Goal: Task Accomplishment & Management: Complete application form

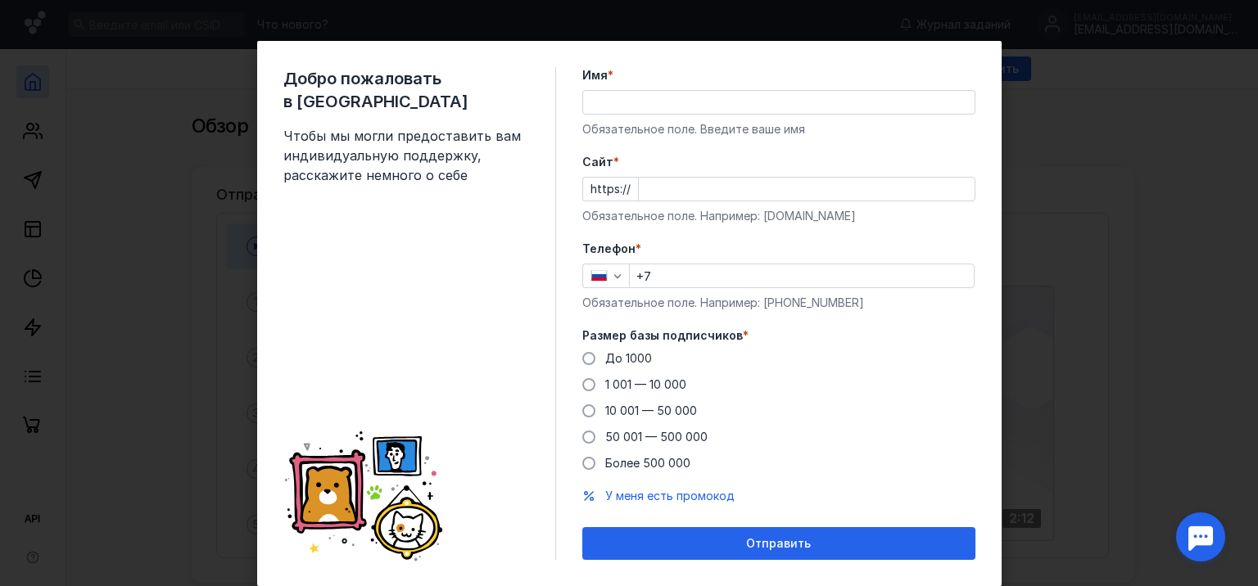
click at [616, 105] on input "Имя *" at bounding box center [779, 102] width 392 height 23
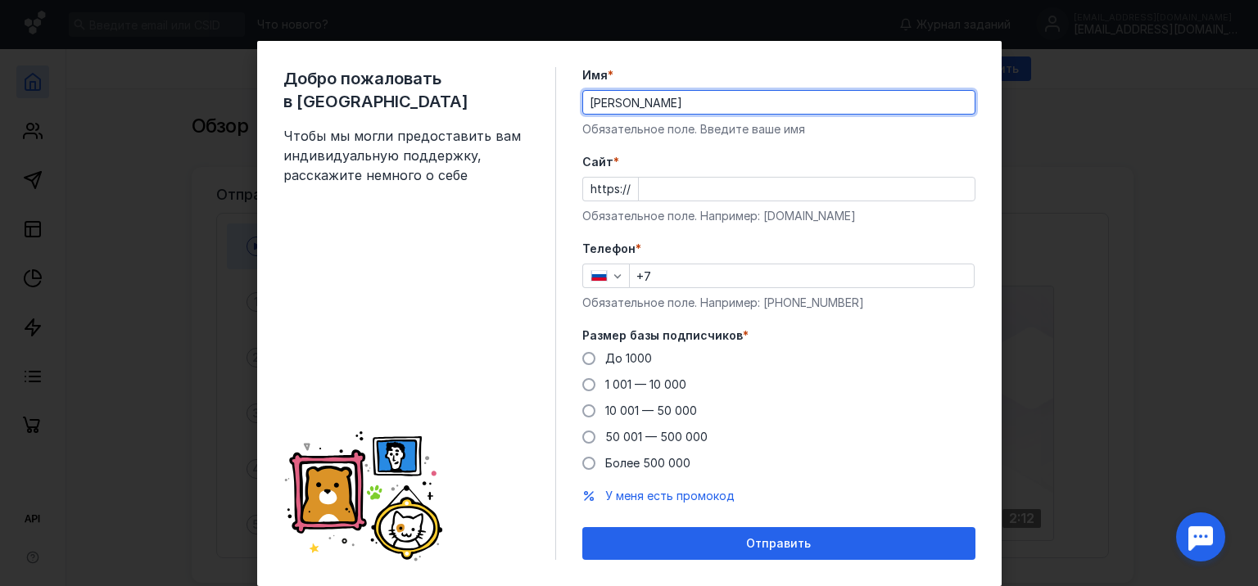
type input "[PERSON_NAME]"
click at [659, 187] on input "Cайт *" at bounding box center [807, 189] width 336 height 23
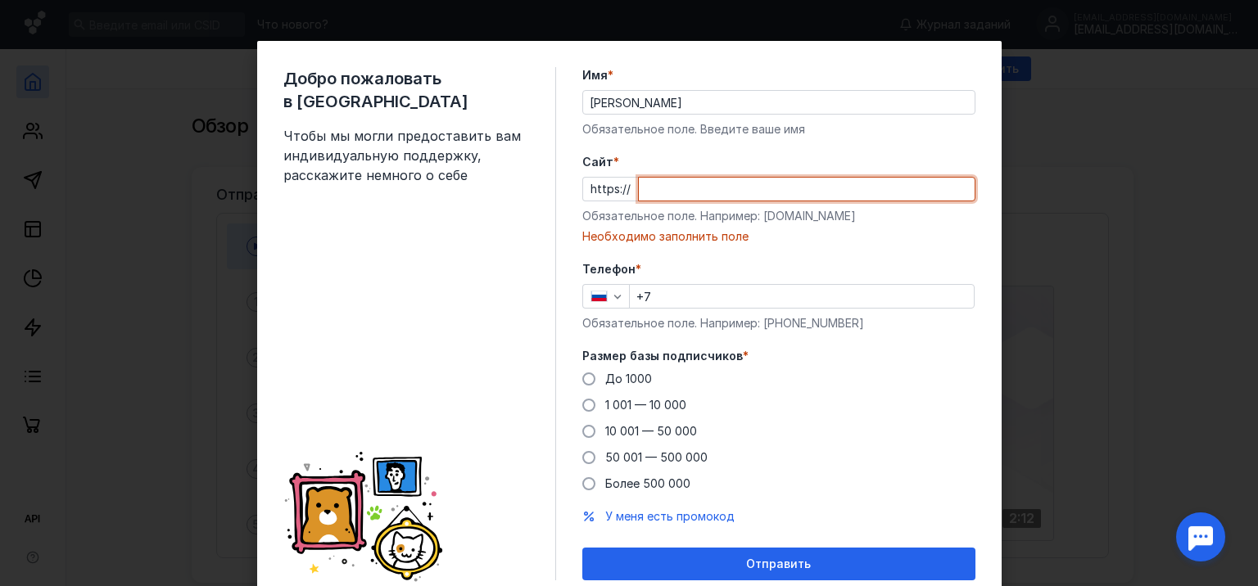
paste input "[DOMAIN_NAME]/?id=13353"
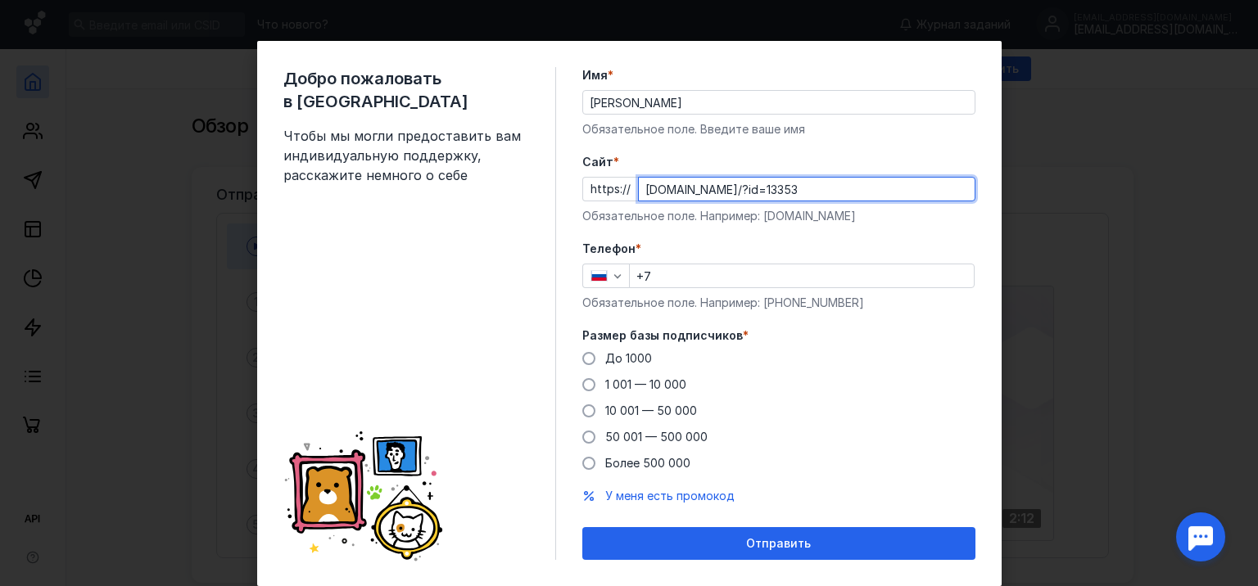
type input "[DOMAIN_NAME]/?id=13353"
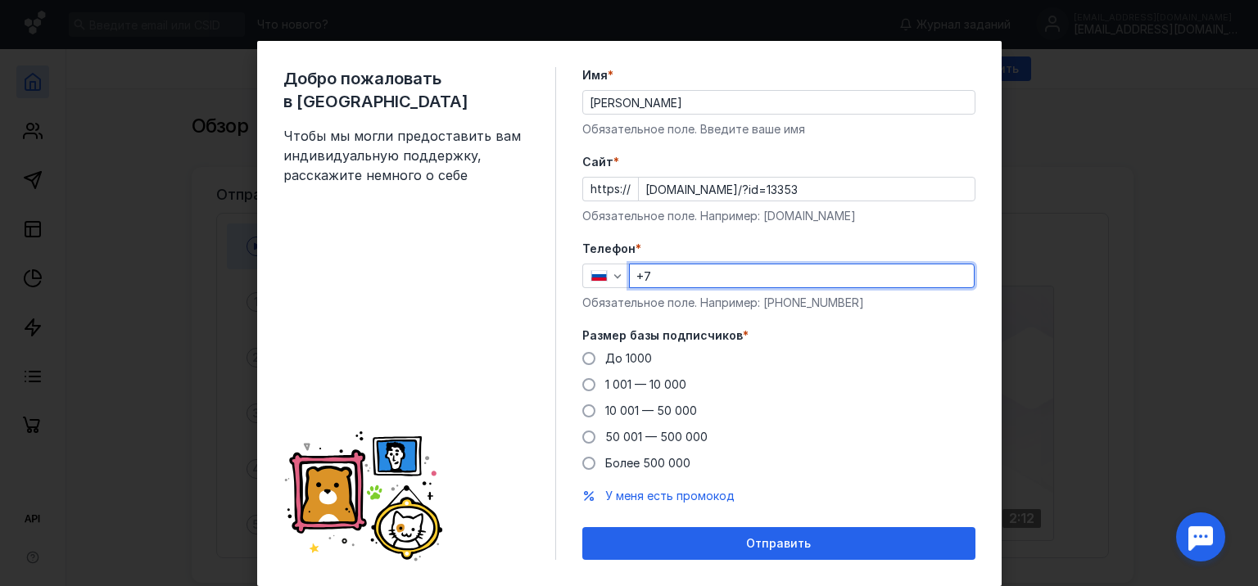
click at [675, 274] on input "+7" at bounding box center [802, 276] width 344 height 23
type input "[PHONE_NUMBER]"
click at [582, 387] on span at bounding box center [588, 384] width 13 height 13
click at [0, 0] on input "1 001 — 10 000" at bounding box center [0, 0] width 0 height 0
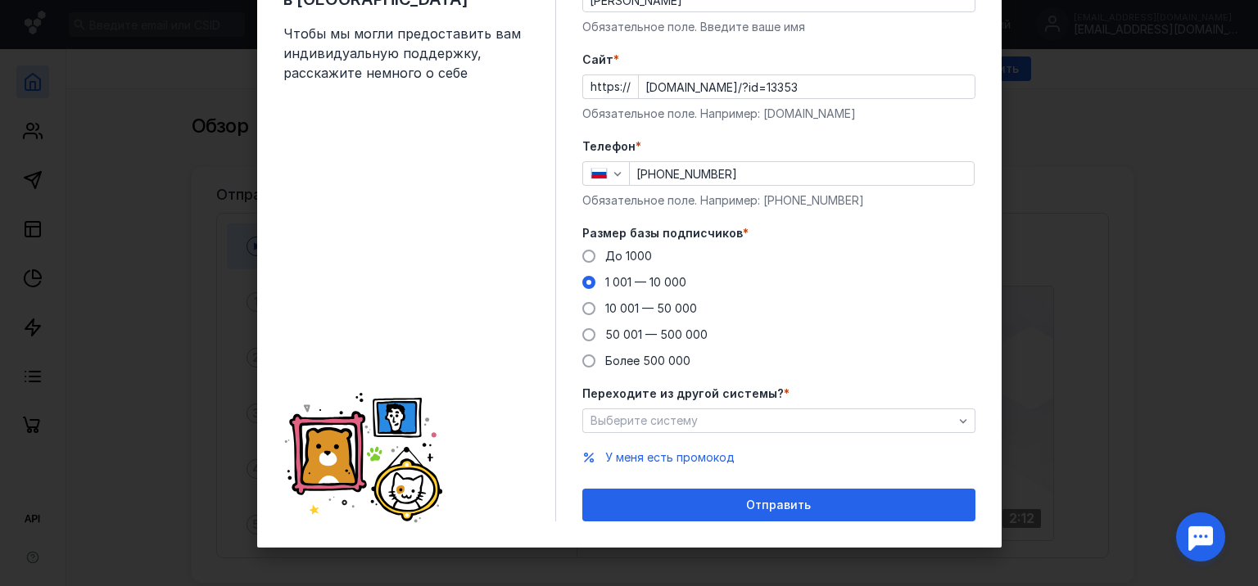
scroll to position [105, 0]
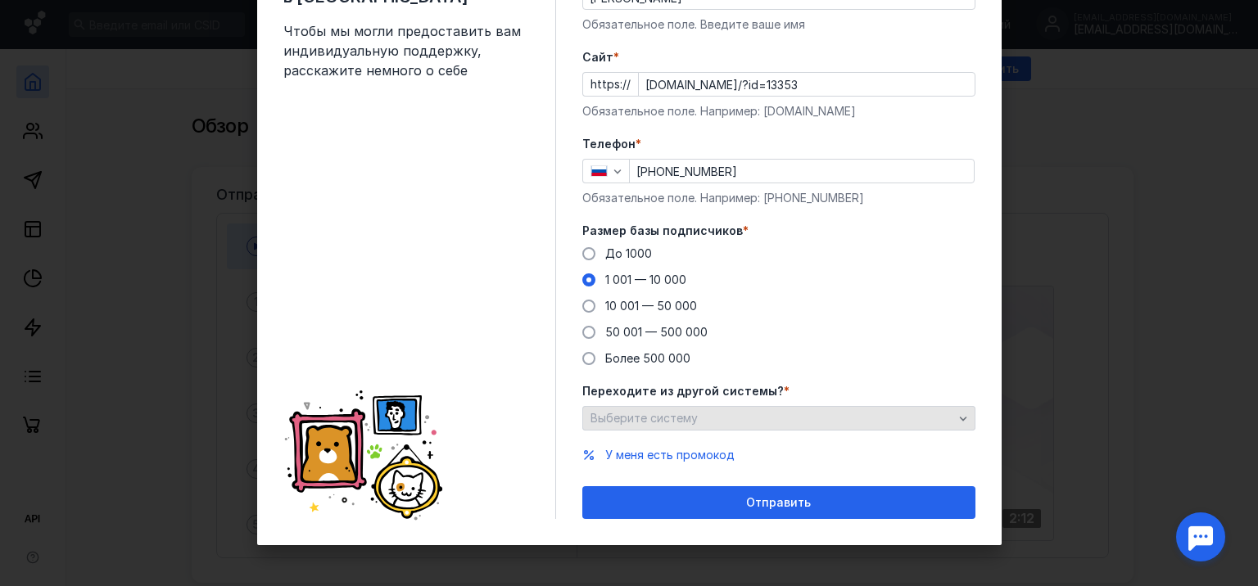
click at [744, 409] on div "Выберите систему" at bounding box center [778, 418] width 393 height 25
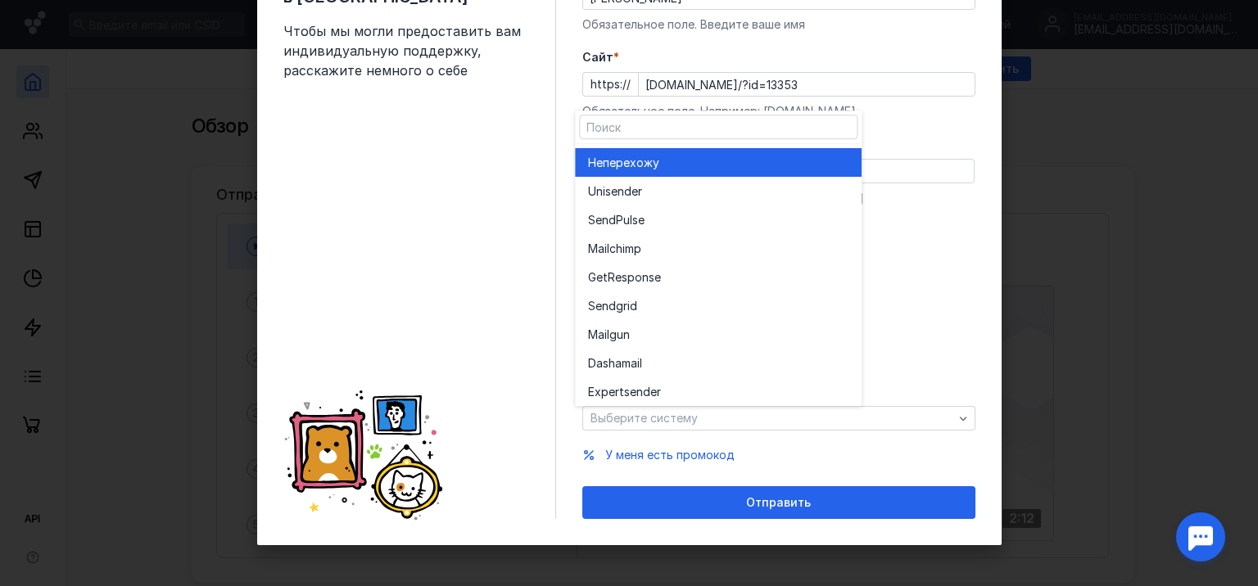
click at [674, 160] on div "Не перехожу" at bounding box center [718, 163] width 260 height 16
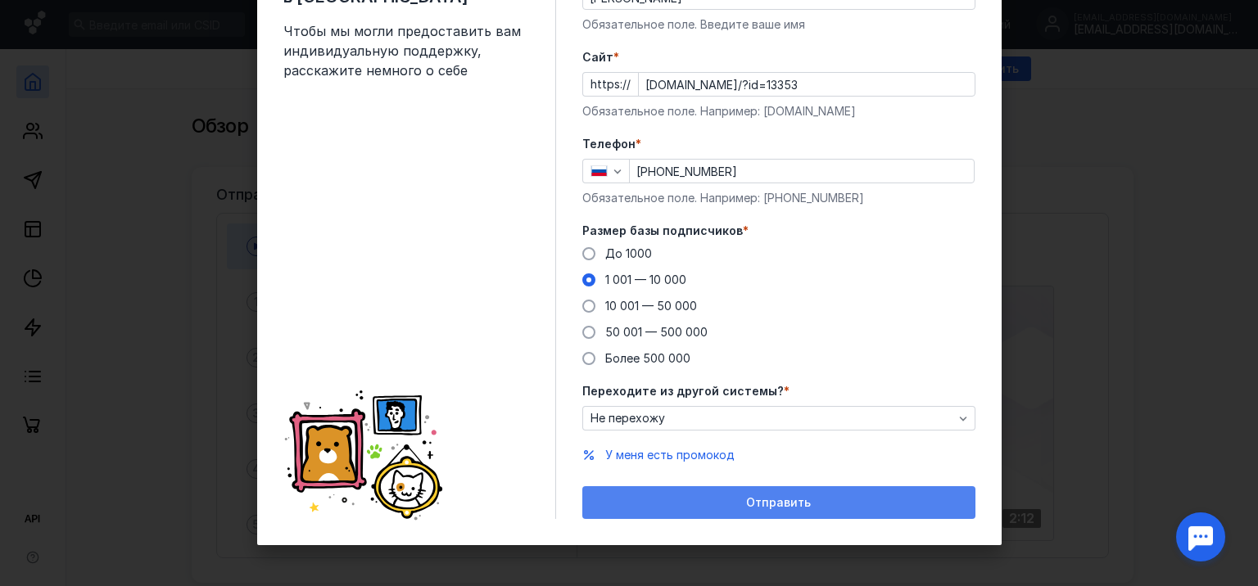
click at [709, 505] on div "Отправить" at bounding box center [779, 503] width 377 height 14
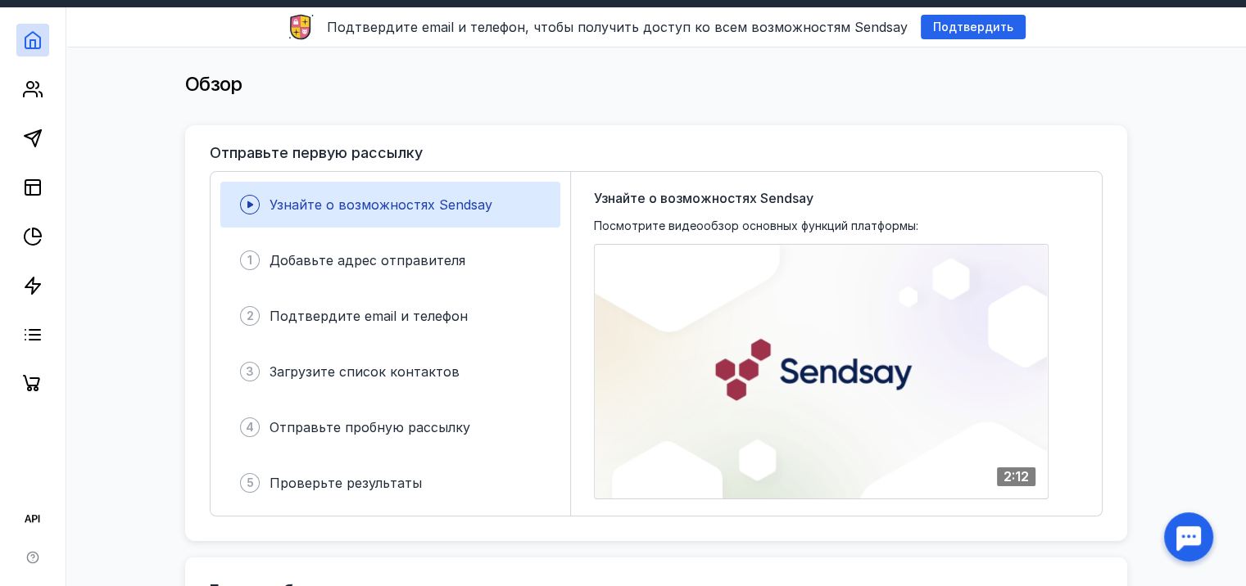
scroll to position [82, 0]
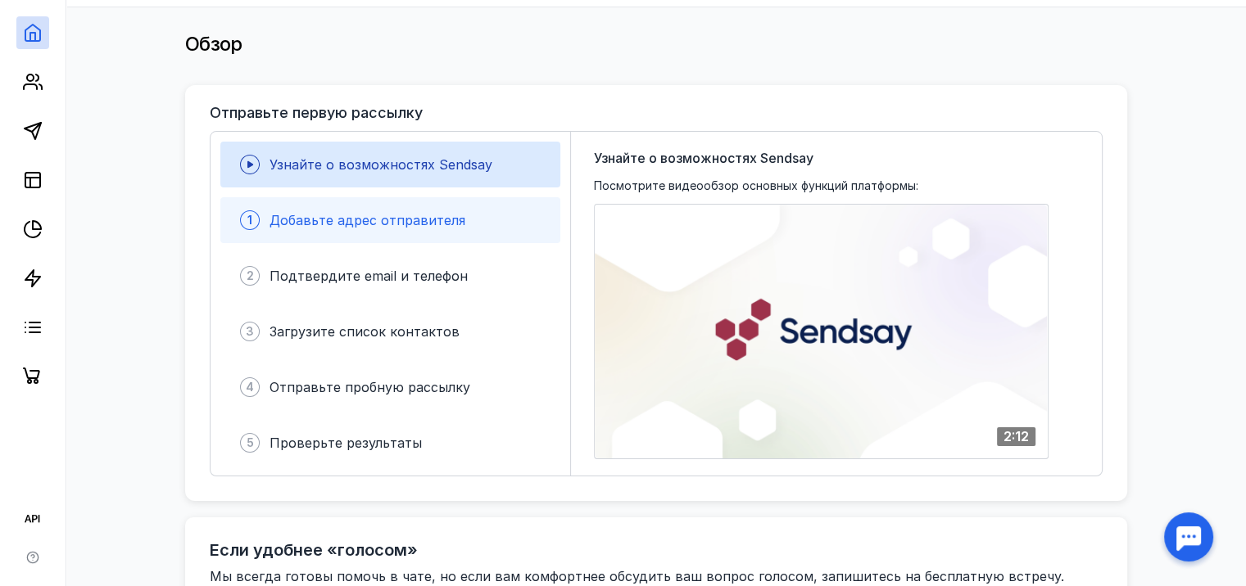
click at [410, 224] on span "Добавьте адрес отправителя" at bounding box center [367, 220] width 196 height 16
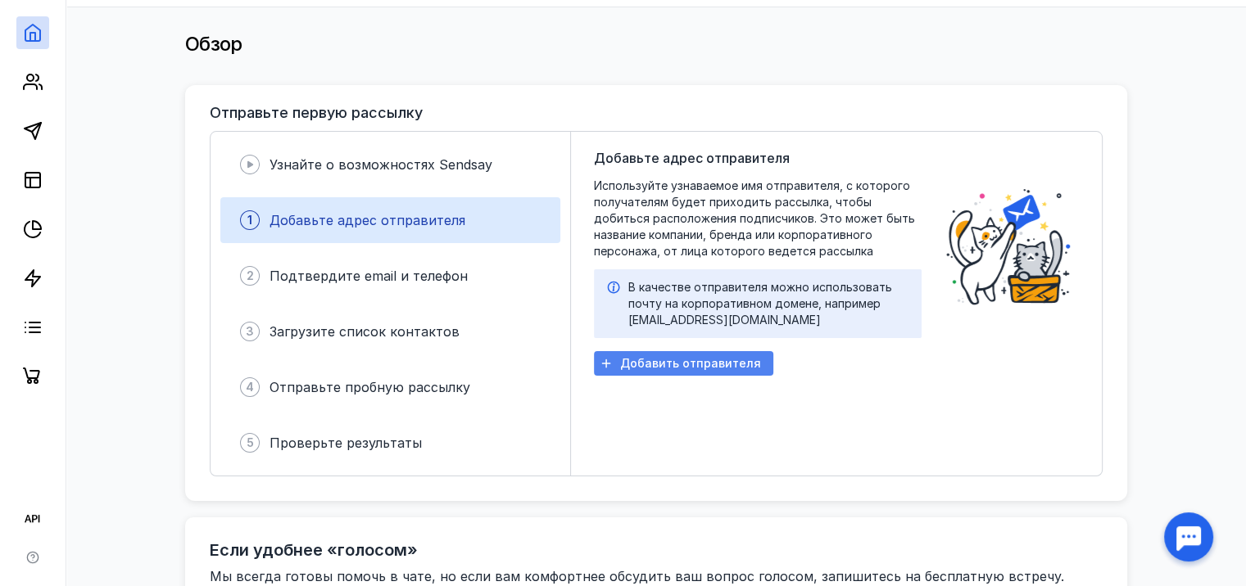
click at [670, 357] on span "Добавить отправителя" at bounding box center [690, 364] width 141 height 14
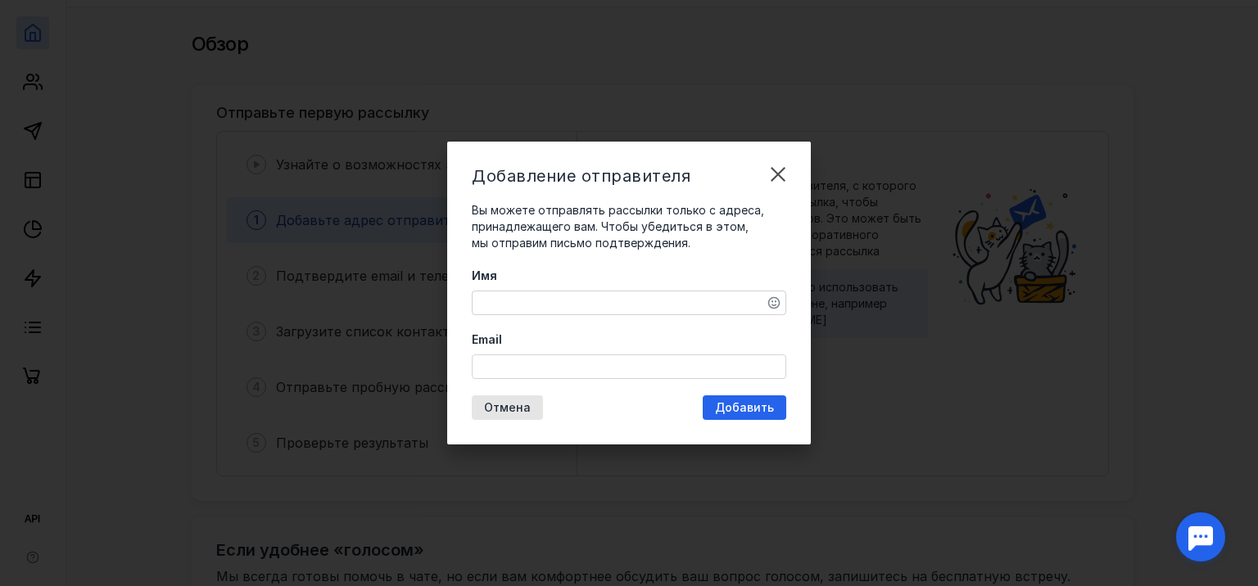
click at [560, 307] on textarea "Имя" at bounding box center [629, 303] width 313 height 23
type textarea "p"
type textarea "Panda"
click at [559, 368] on input "Email" at bounding box center [629, 366] width 313 height 23
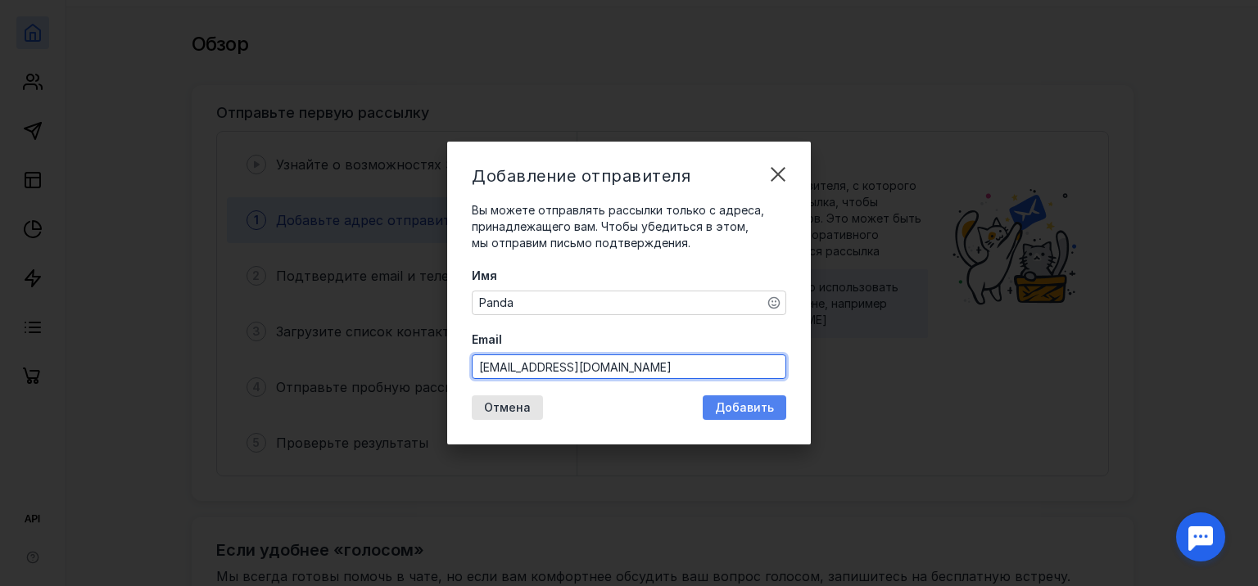
click at [731, 410] on div "Добавление отправителя Вы можете отправлять рассылки только с адреса, принадлеж…" at bounding box center [629, 293] width 364 height 303
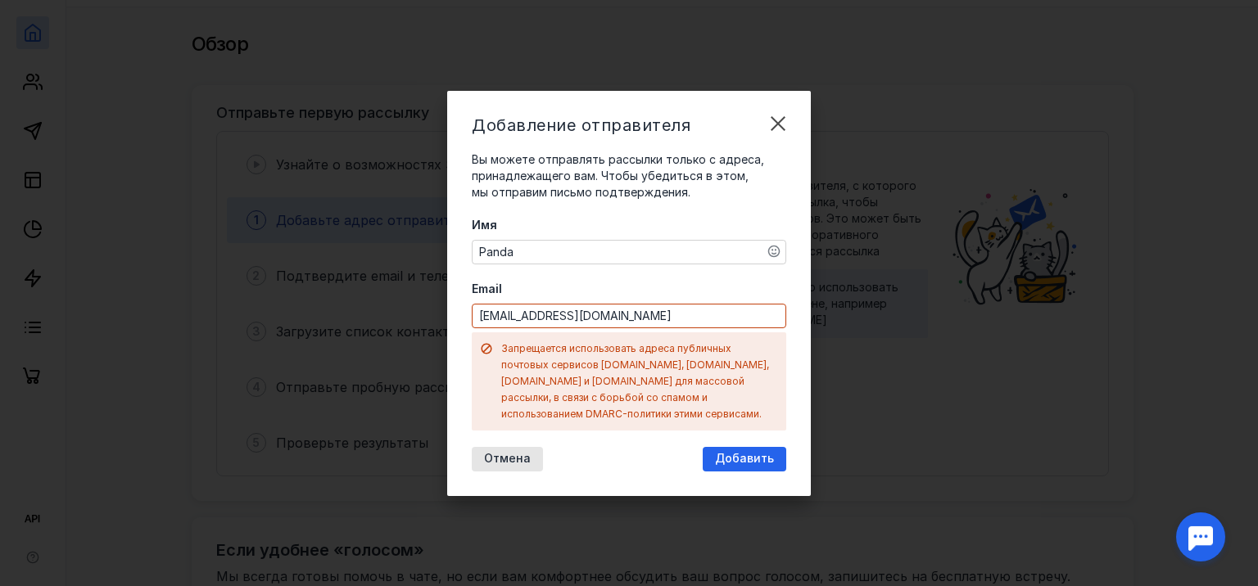
click at [655, 328] on input "[EMAIL_ADDRESS][DOMAIN_NAME]" at bounding box center [629, 316] width 313 height 23
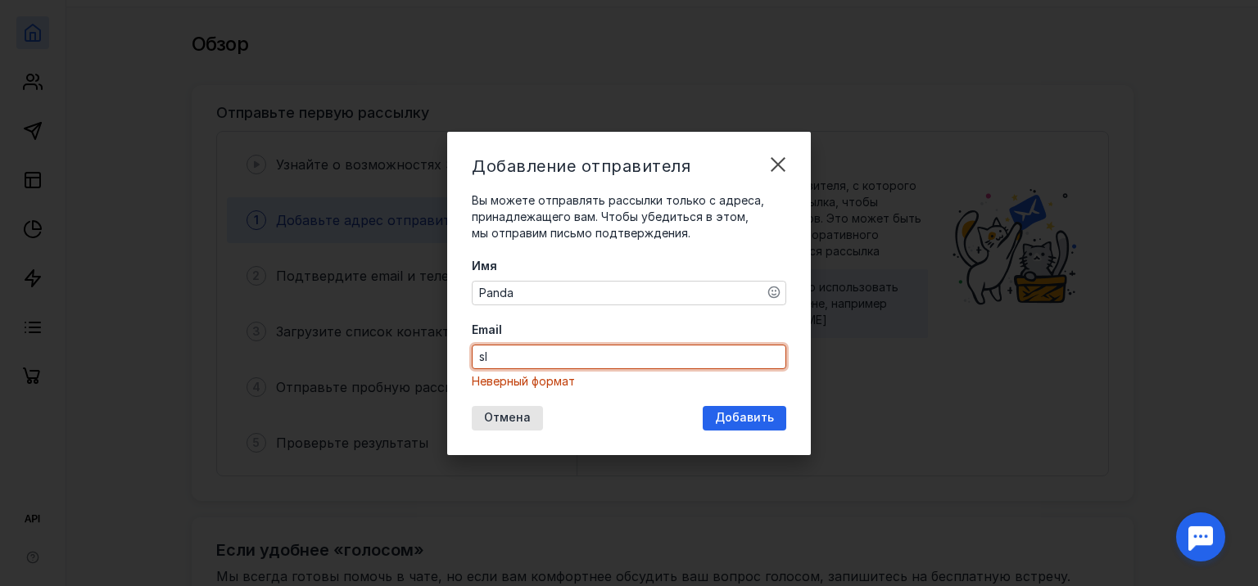
type input "s"
click at [606, 352] on input "Email" at bounding box center [629, 357] width 313 height 23
click at [985, 433] on div "Добавление отправителя Вы можете отправлять рассылки только с адреса, принадлеж…" at bounding box center [629, 293] width 1258 height 586
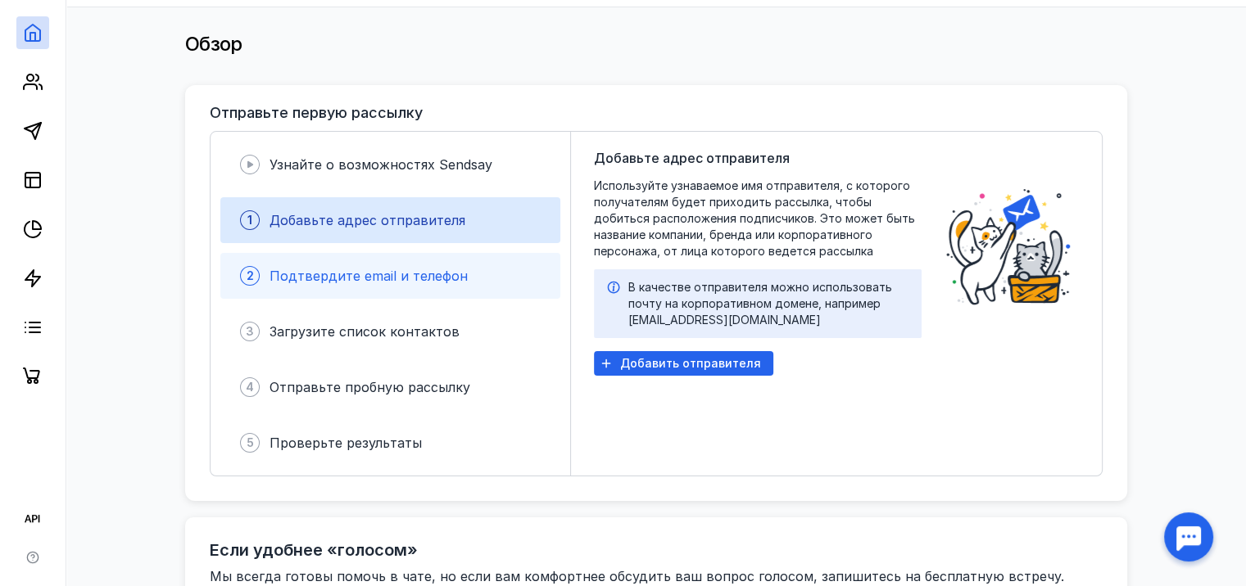
click at [370, 269] on span "Подтвердите email и телефон" at bounding box center [368, 276] width 198 height 16
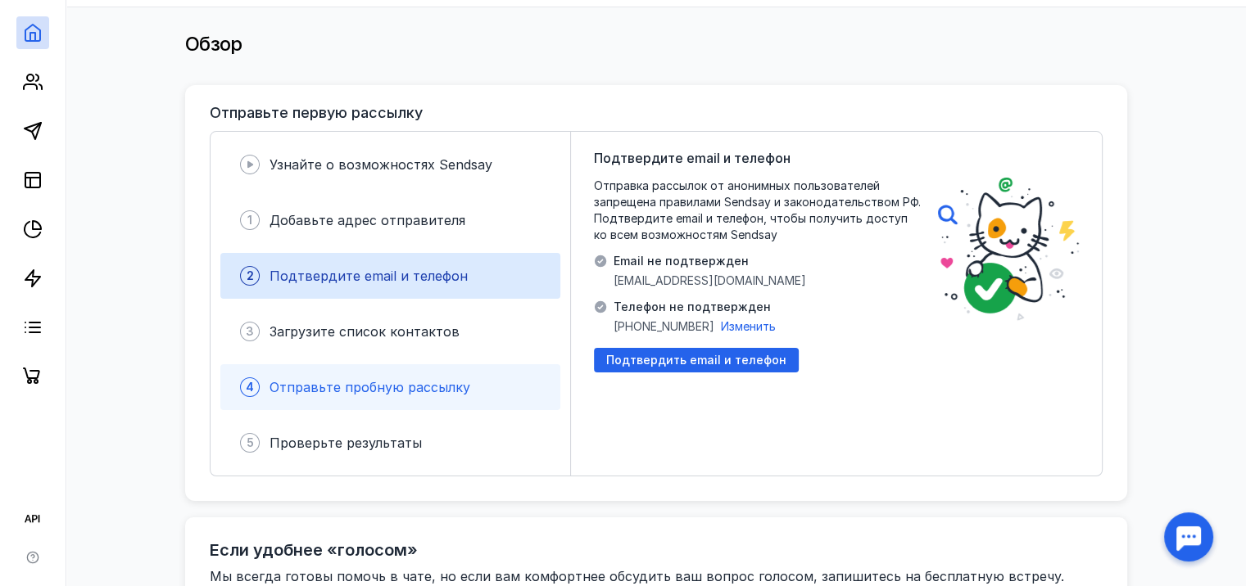
click at [429, 396] on div "Отправьте пробную рассылку" at bounding box center [369, 388] width 201 height 20
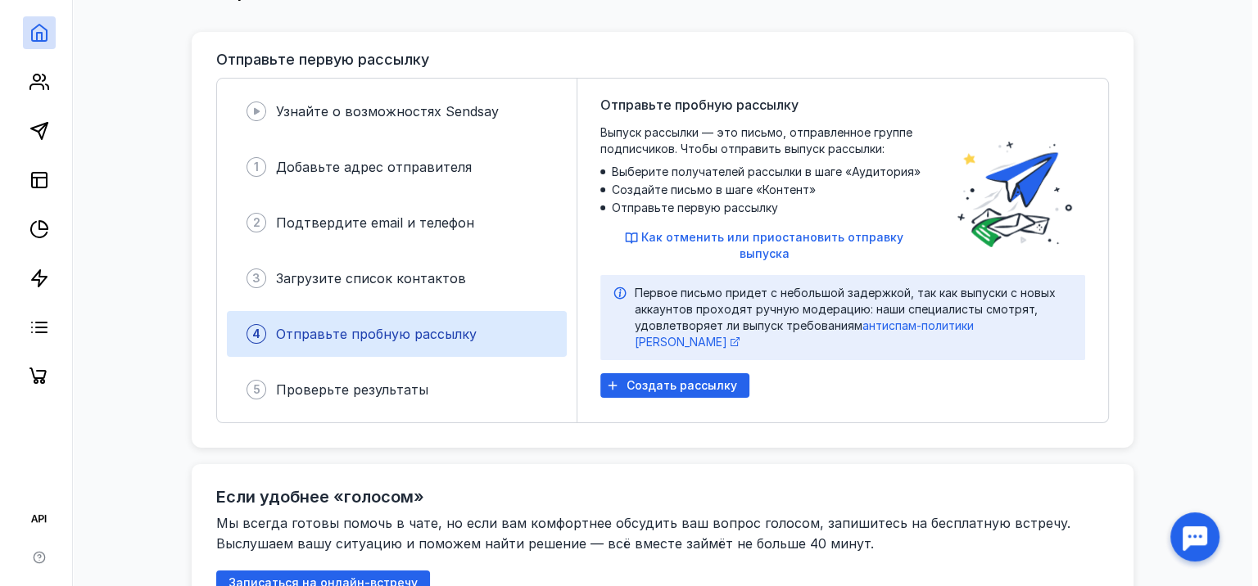
scroll to position [164, 0]
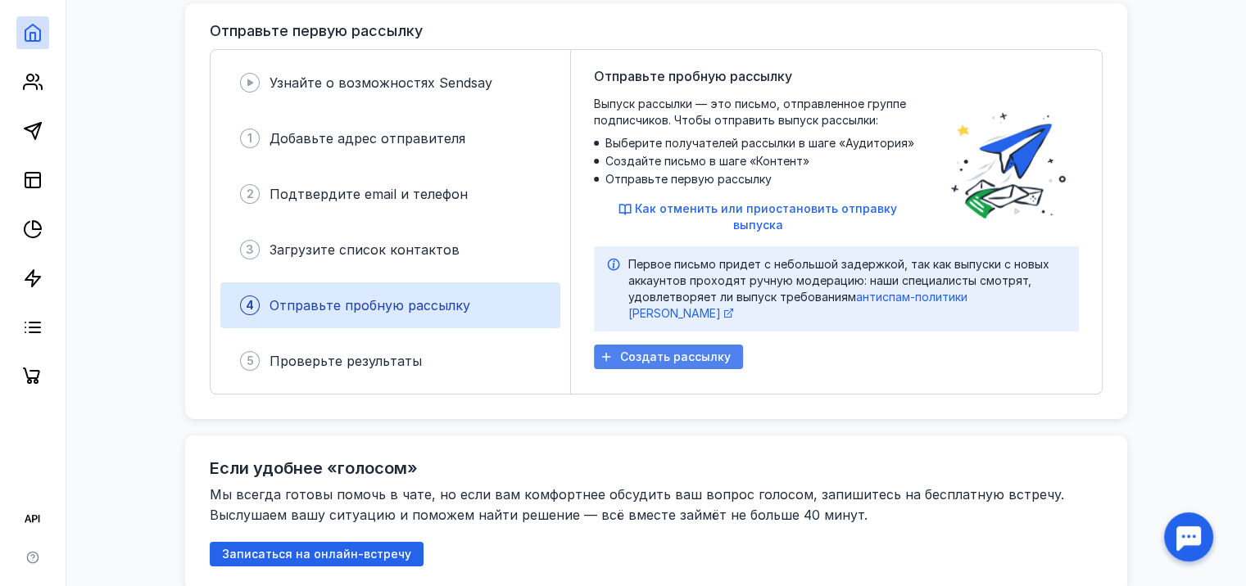
click at [672, 351] on span "Создать рассылку" at bounding box center [675, 358] width 111 height 14
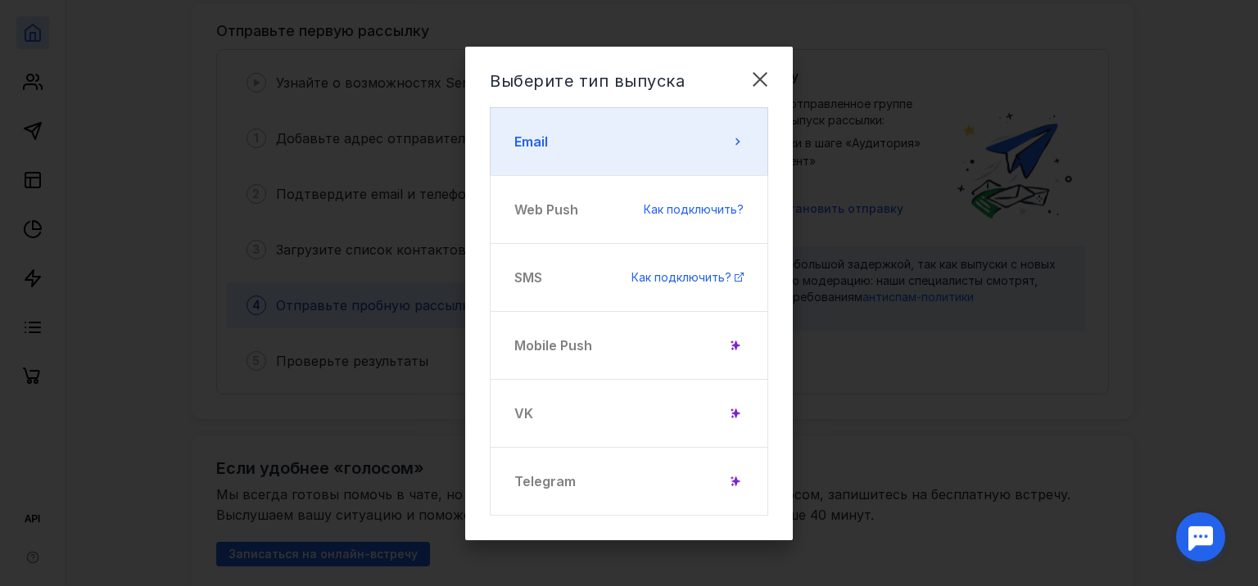
click at [577, 138] on button "Email" at bounding box center [629, 141] width 278 height 69
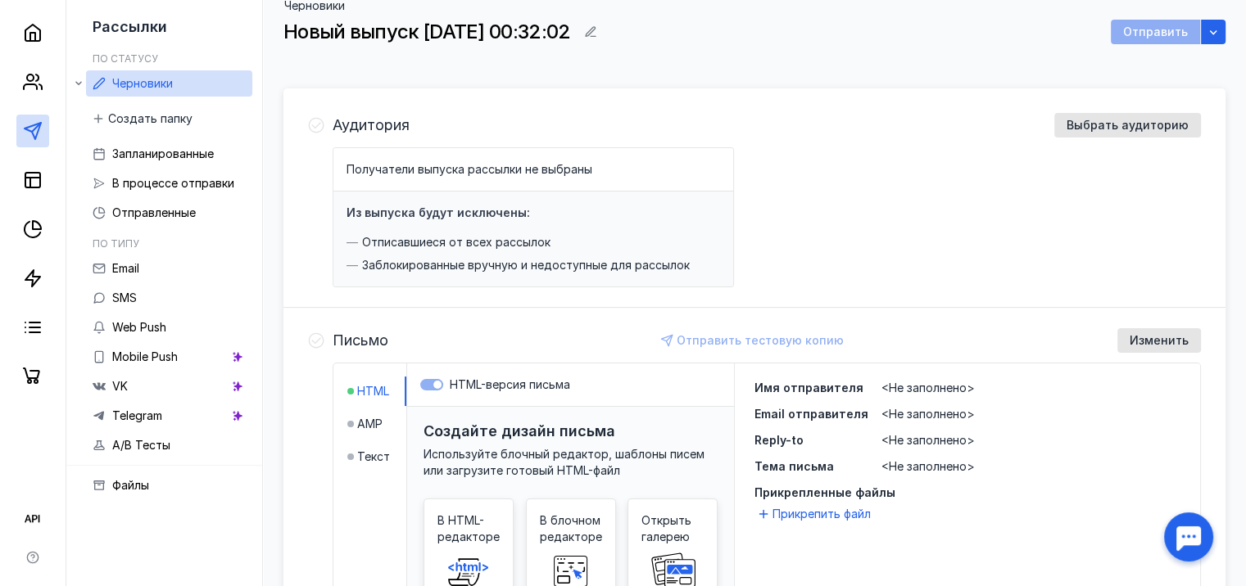
scroll to position [164, 0]
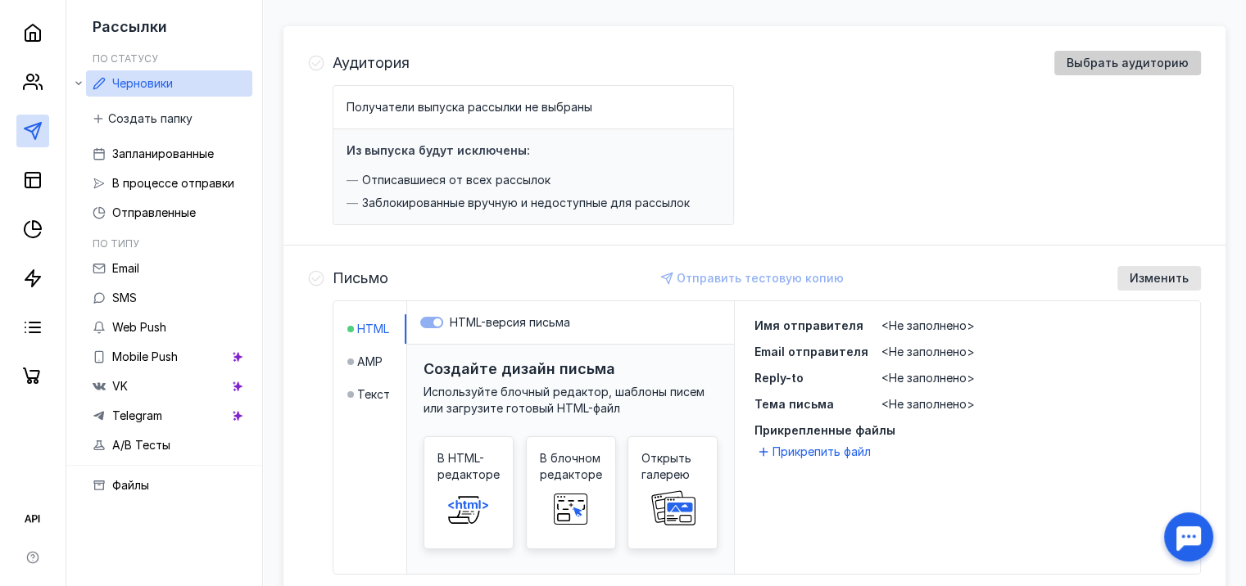
click at [1098, 70] on div "Выбрать аудиторию" at bounding box center [1127, 63] width 147 height 25
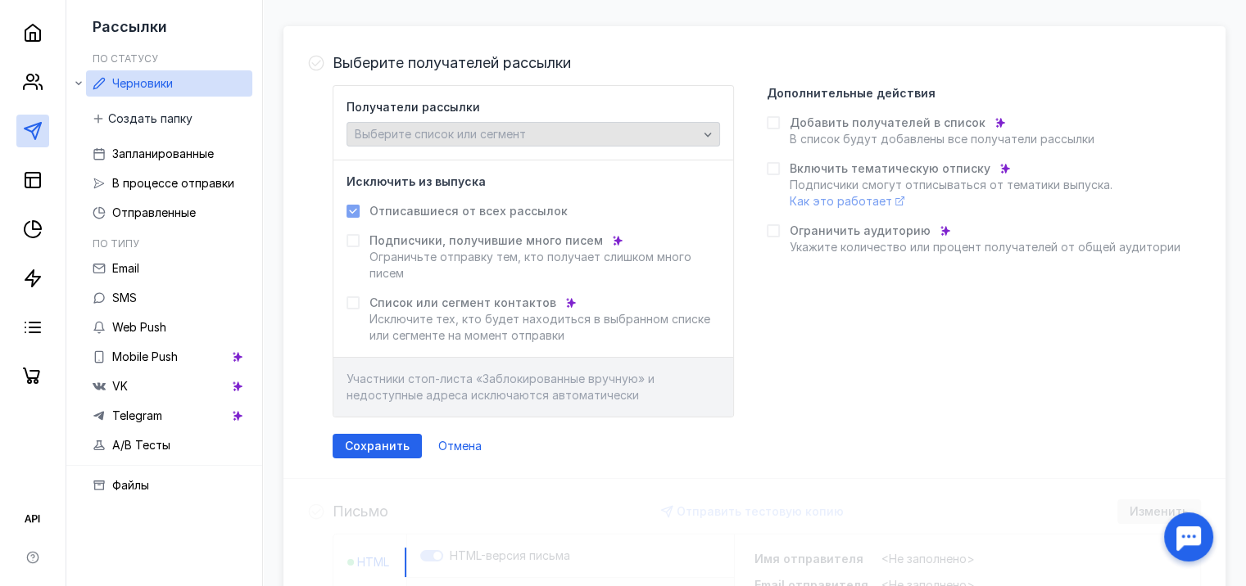
click at [454, 136] on span "Выберите список или сегмент" at bounding box center [440, 134] width 171 height 14
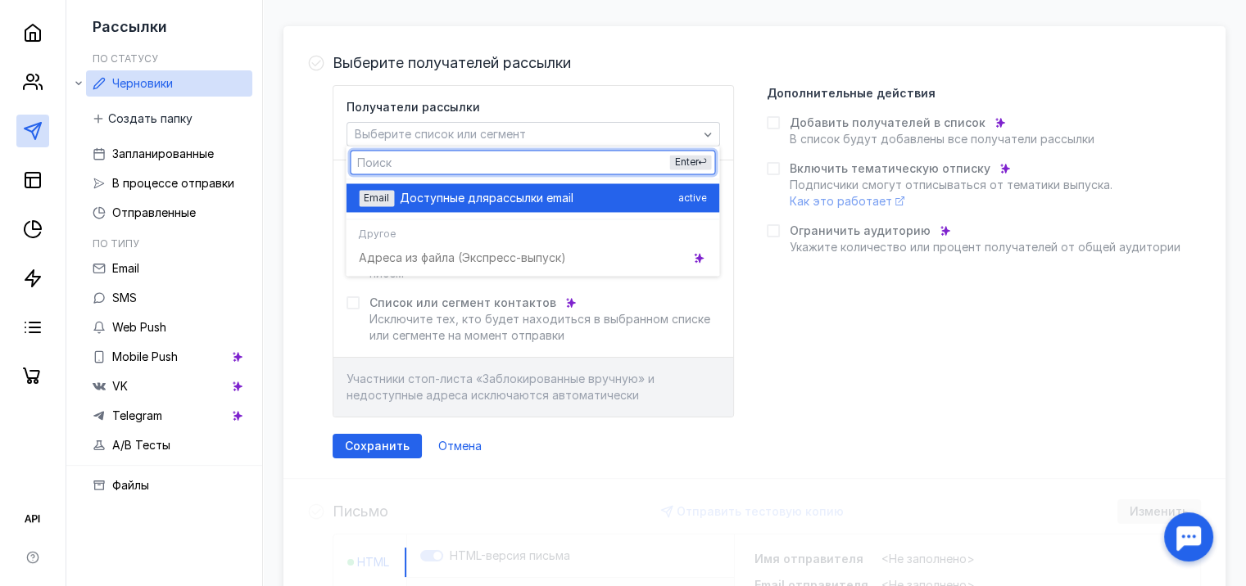
click at [452, 193] on span "Доступные для" at bounding box center [444, 198] width 89 height 16
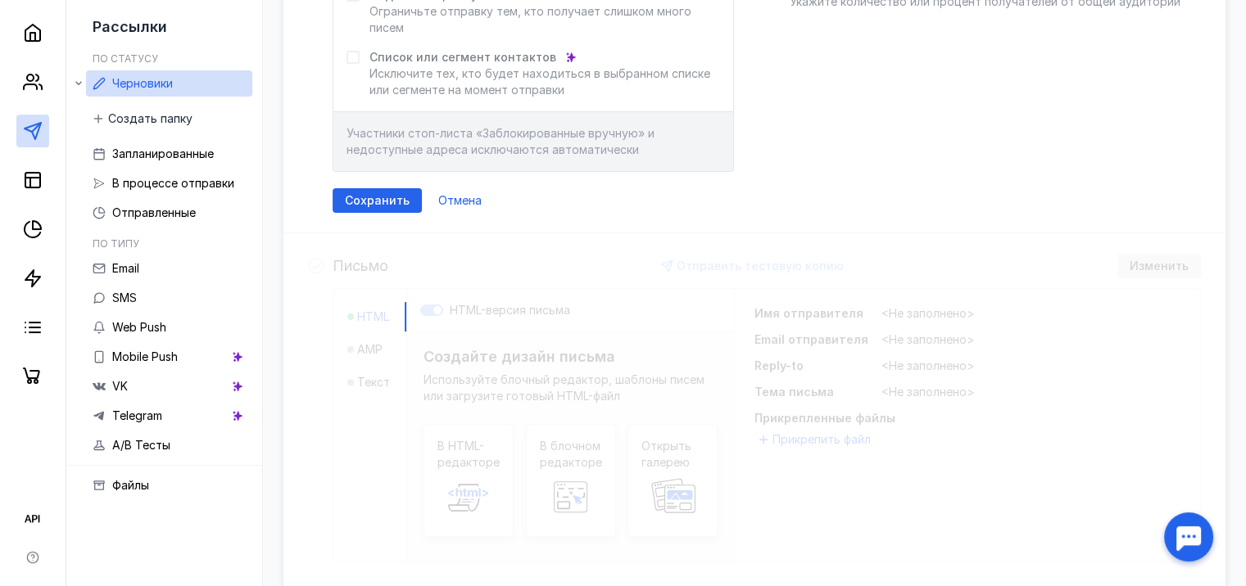
scroll to position [491, 0]
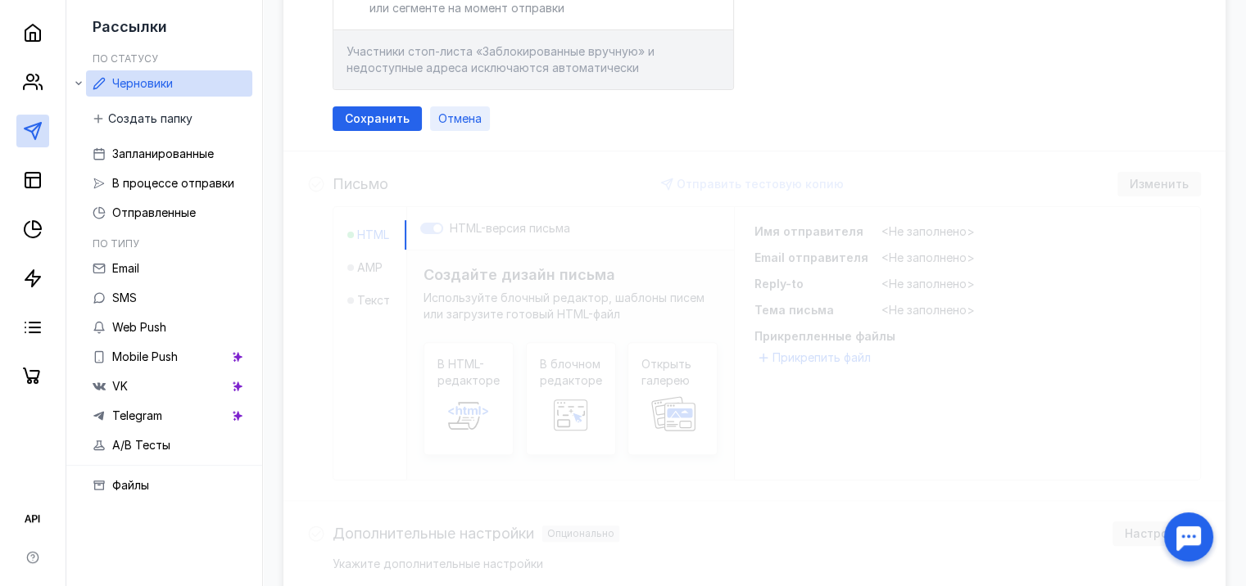
click at [462, 122] on span "Отмена" at bounding box center [459, 119] width 43 height 14
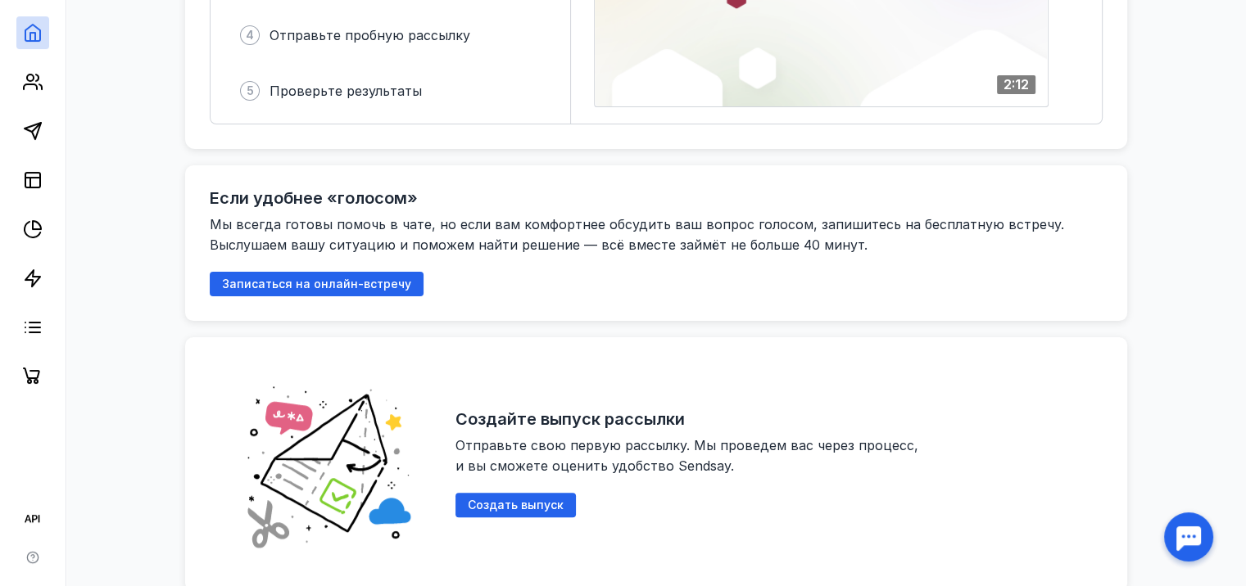
scroll to position [164, 0]
